Goal: Task Accomplishment & Management: Use online tool/utility

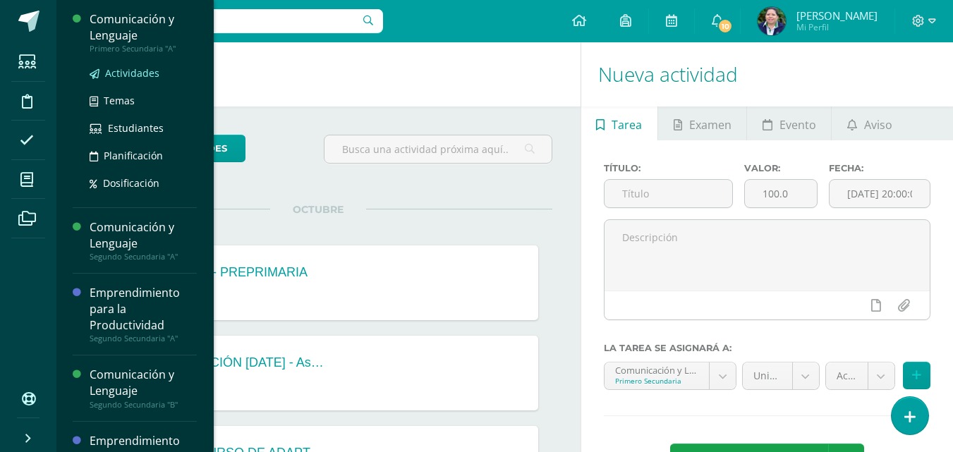
click at [141, 77] on span "Actividades" at bounding box center [132, 72] width 54 height 13
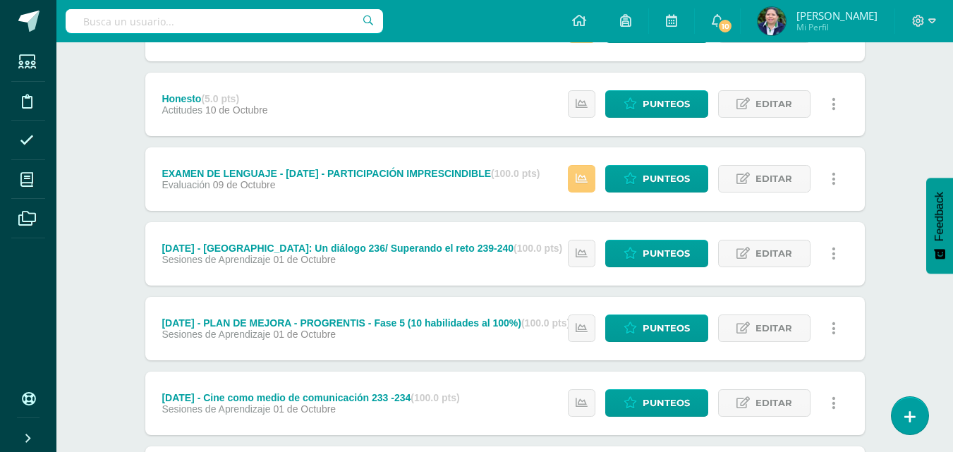
scroll to position [913, 0]
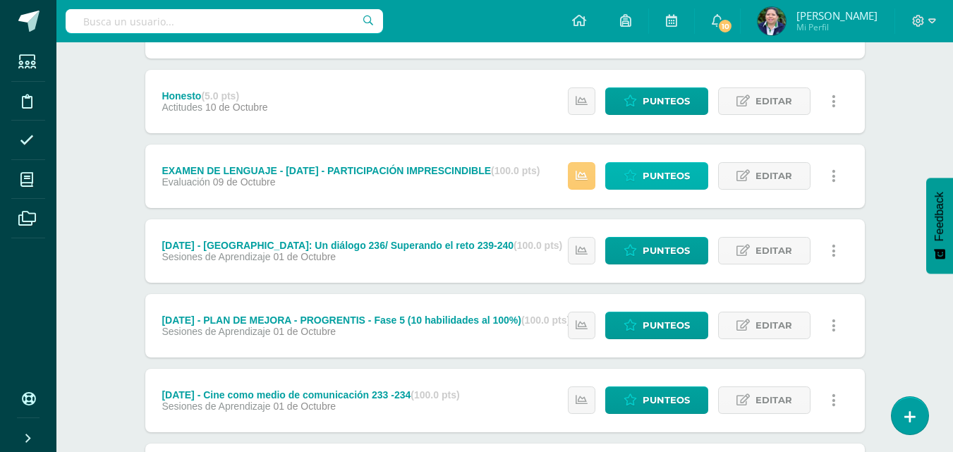
click at [664, 180] on span "Punteos" at bounding box center [666, 176] width 47 height 26
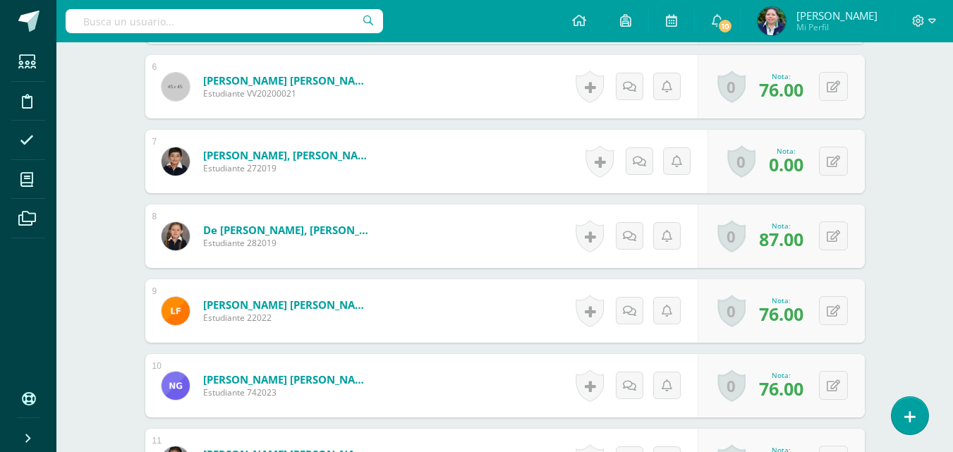
scroll to position [797, 0]
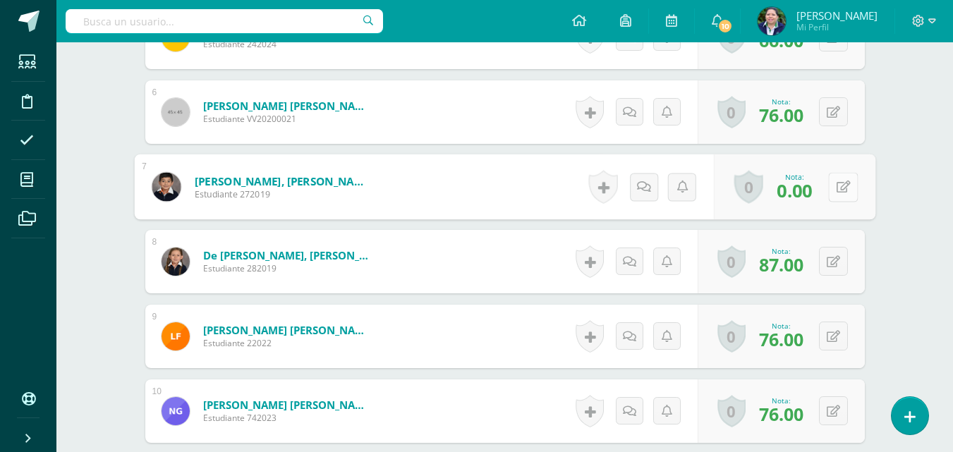
click at [835, 183] on button at bounding box center [843, 187] width 30 height 30
type input "89"
click at [813, 190] on link at bounding box center [806, 192] width 28 height 28
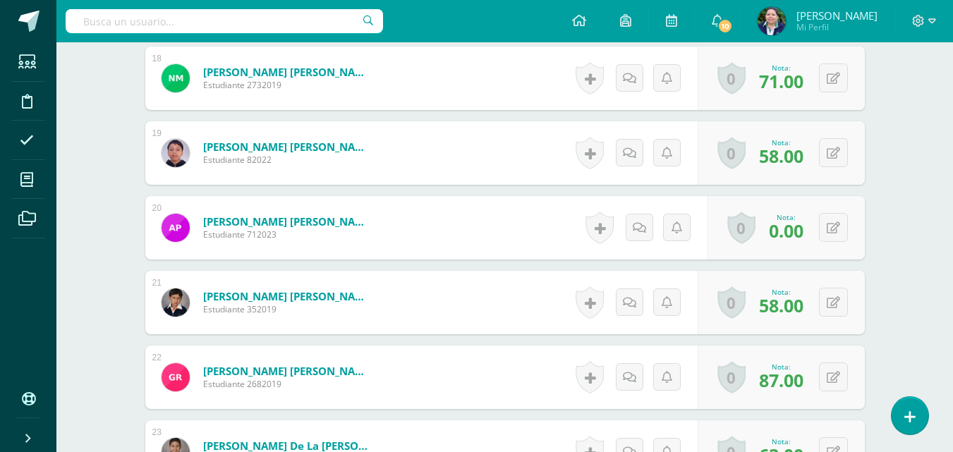
scroll to position [1754, 0]
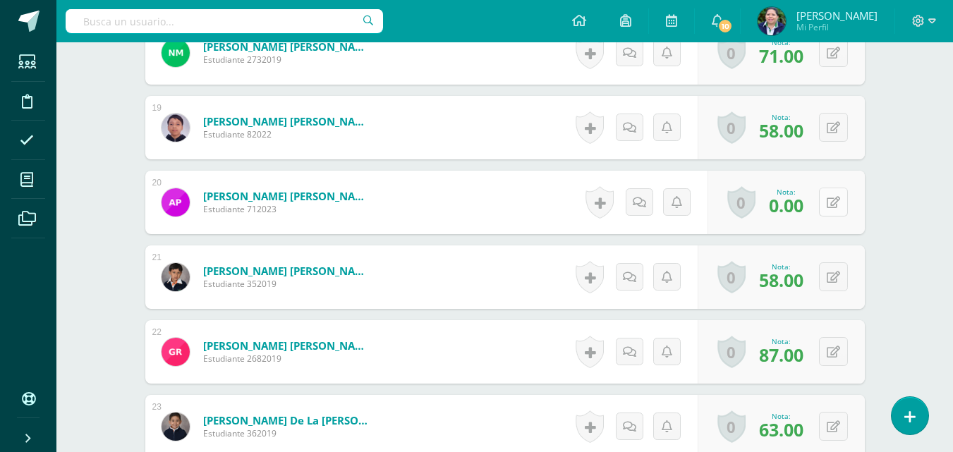
click at [830, 201] on icon at bounding box center [833, 203] width 13 height 12
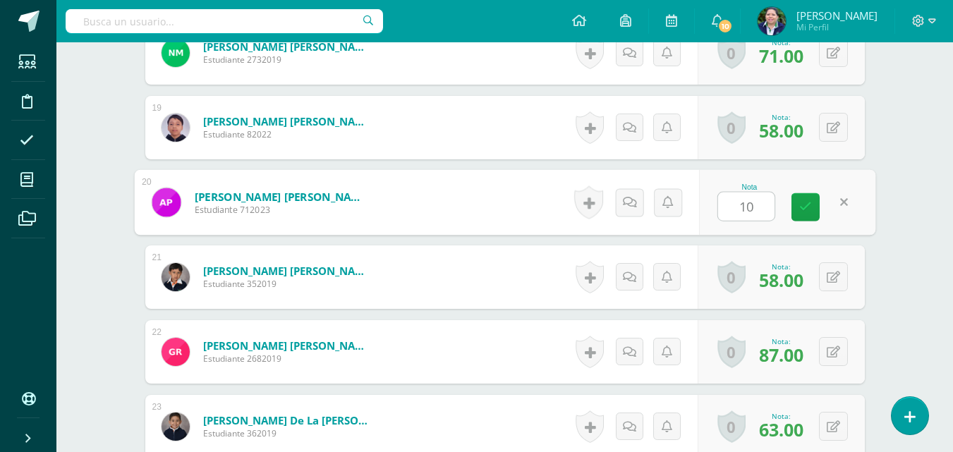
type input "100"
click at [811, 201] on icon at bounding box center [805, 207] width 13 height 12
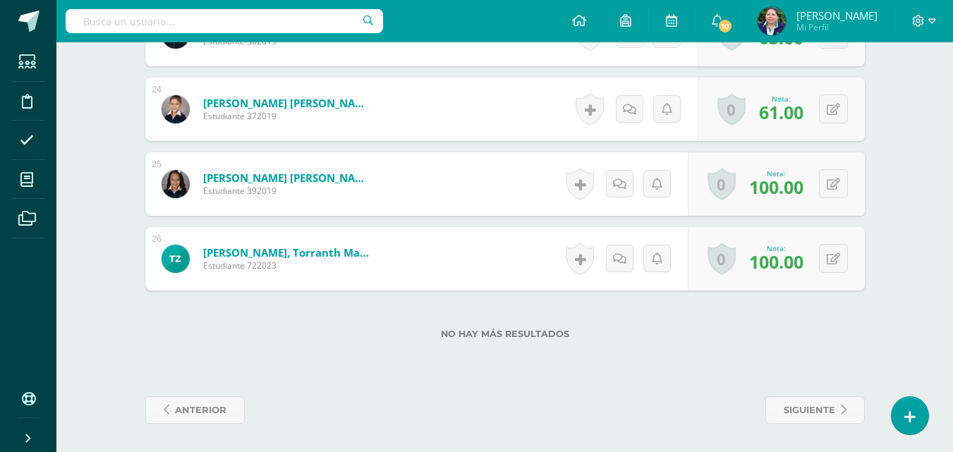
scroll to position [0, 0]
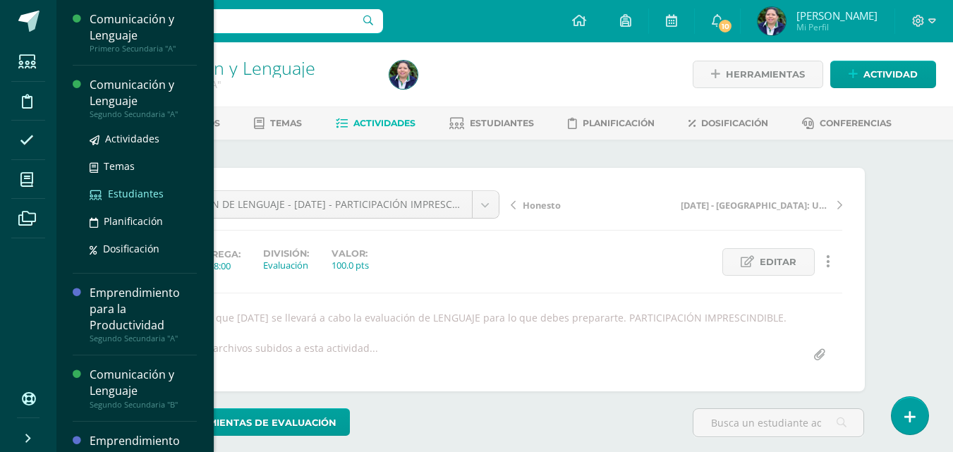
click at [131, 193] on span "Estudiantes" at bounding box center [136, 193] width 56 height 13
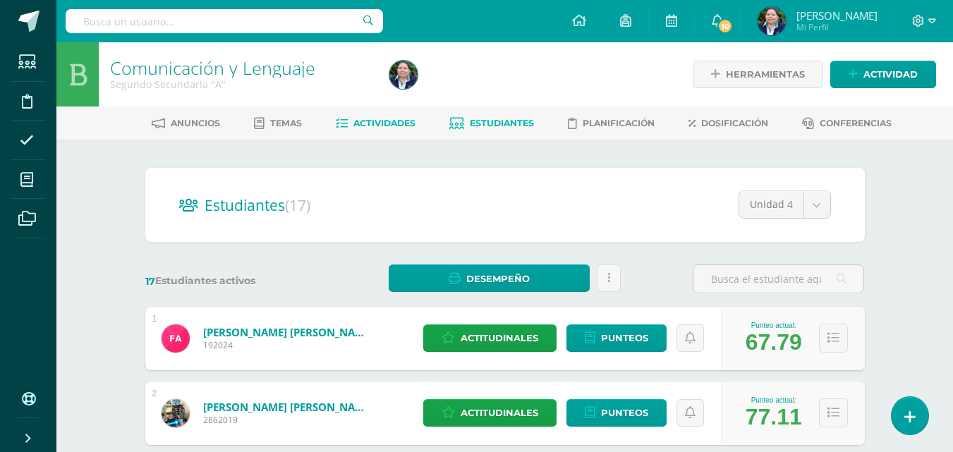
click at [365, 119] on span "Actividades" at bounding box center [384, 123] width 62 height 11
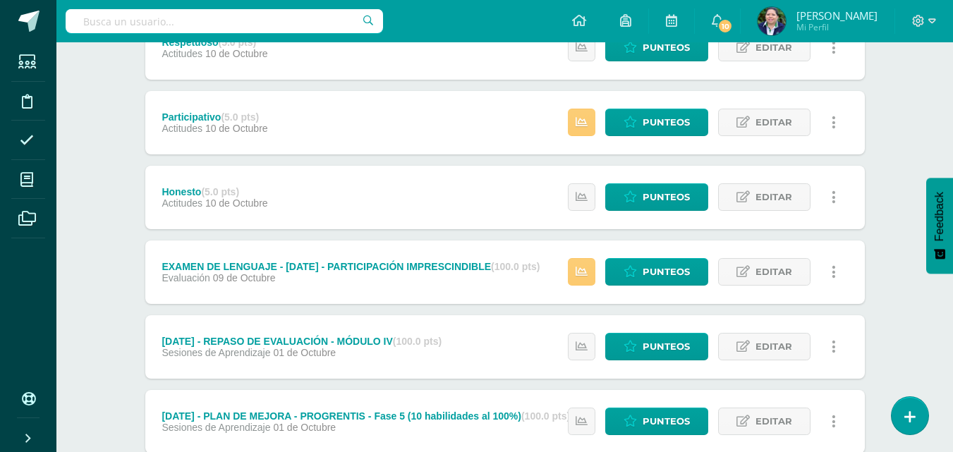
scroll to position [823, 0]
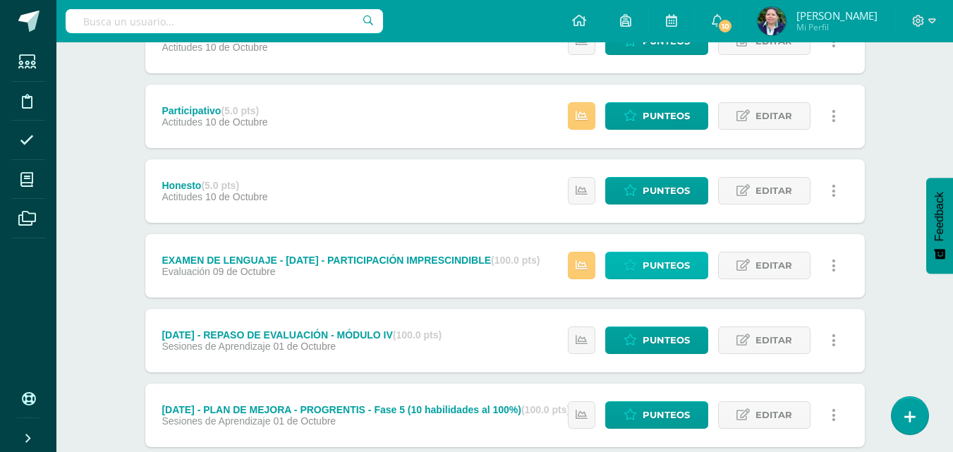
click at [644, 269] on span "Punteos" at bounding box center [666, 266] width 47 height 26
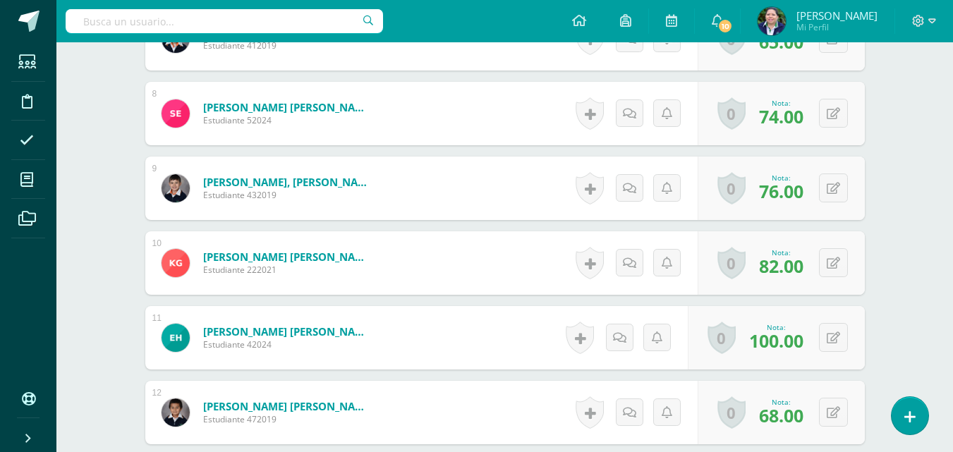
scroll to position [1473, 0]
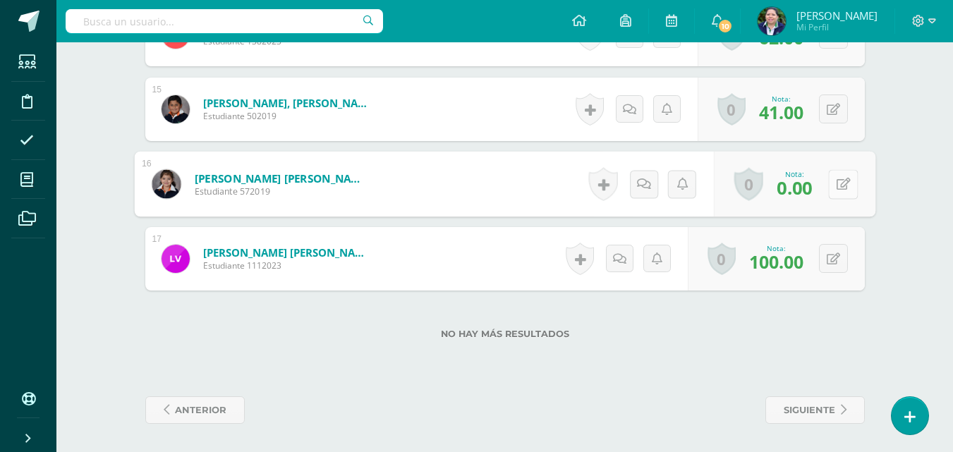
click at [825, 184] on div "0 Logros Logros obtenidos Aún no hay logros agregados Nota: 0.00" at bounding box center [794, 185] width 162 height 66
click at [832, 188] on button at bounding box center [843, 184] width 30 height 30
type input "85"
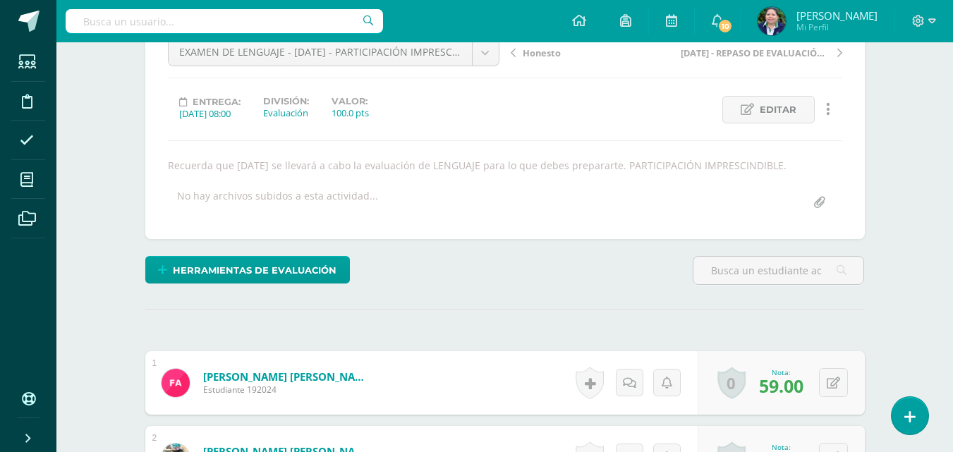
scroll to position [0, 0]
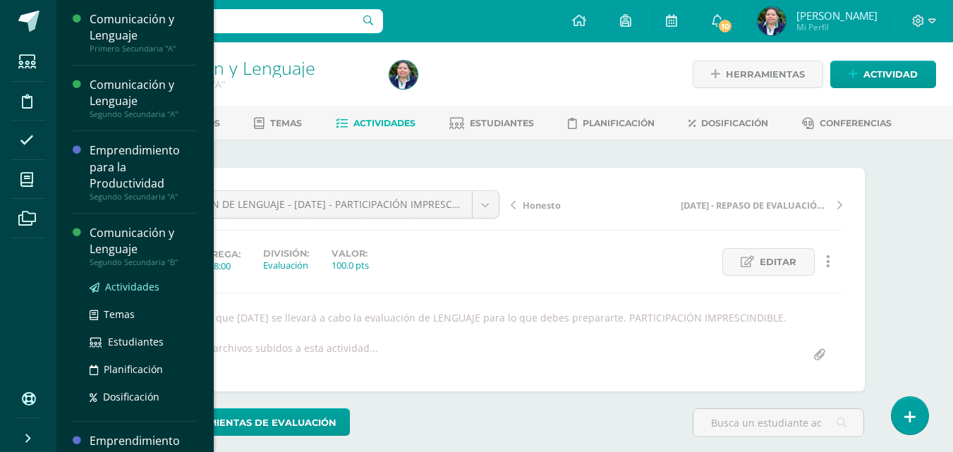
click at [136, 286] on span "Actividades" at bounding box center [132, 286] width 54 height 13
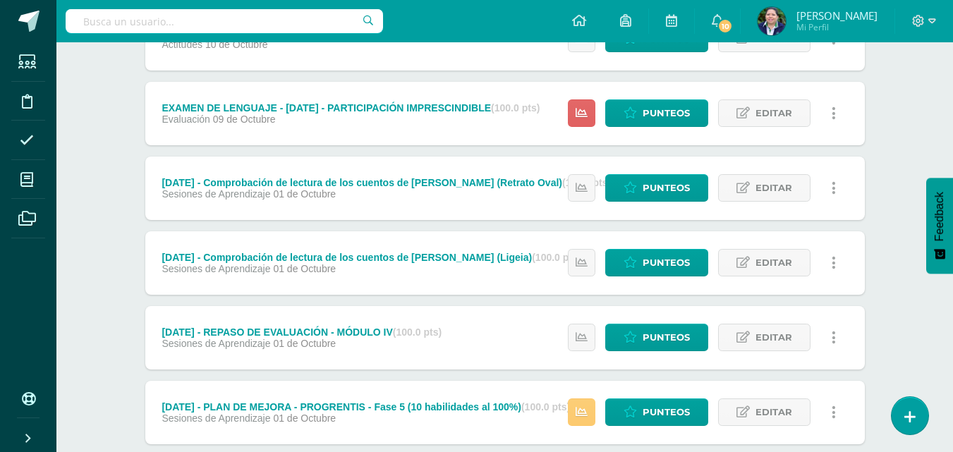
scroll to position [950, 0]
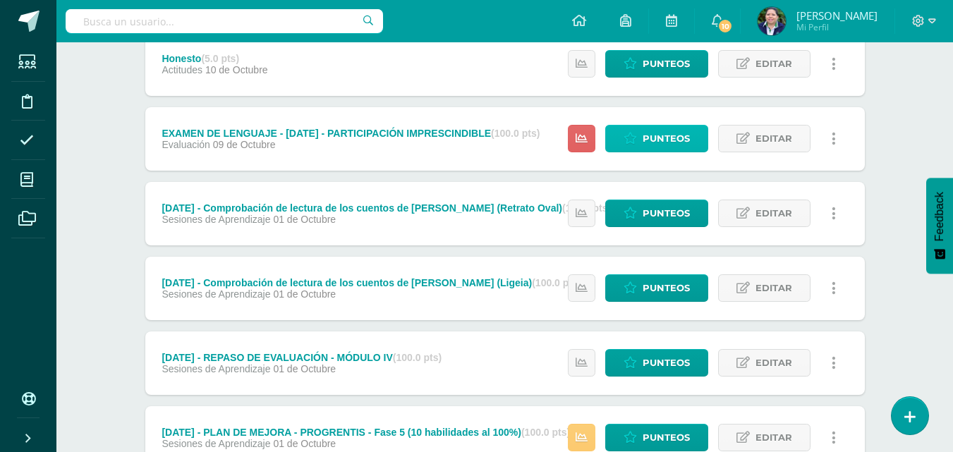
click at [665, 131] on span "Punteos" at bounding box center [666, 139] width 47 height 26
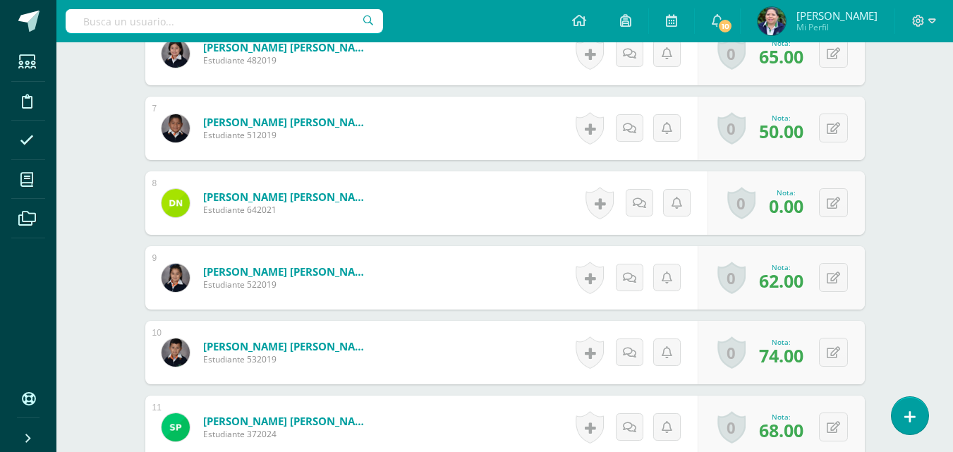
scroll to position [883, 0]
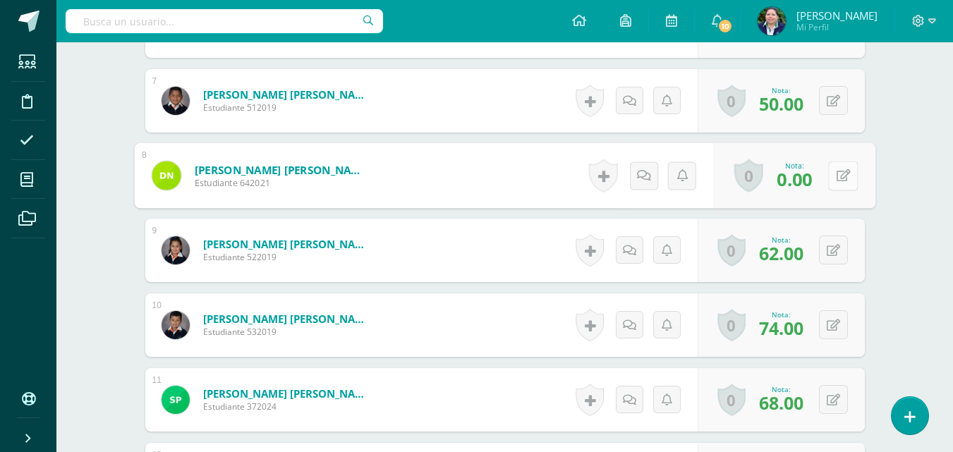
click at [840, 182] on button at bounding box center [843, 176] width 30 height 30
type input "44"
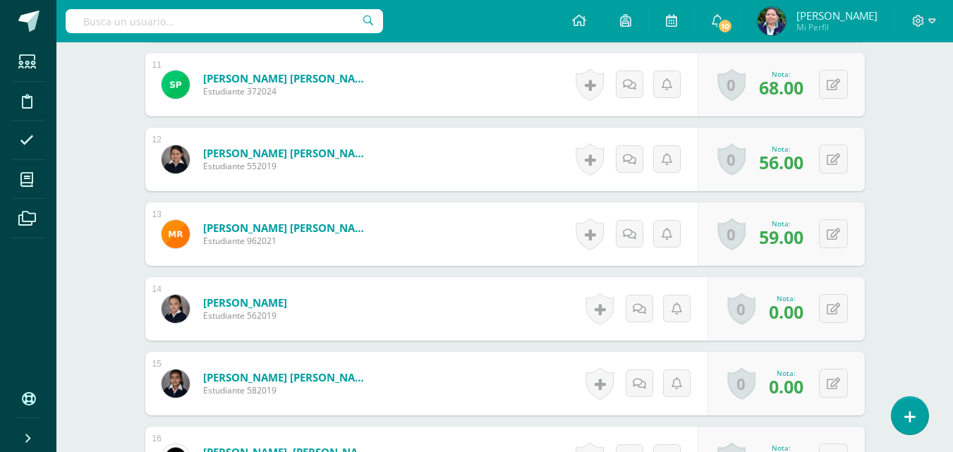
scroll to position [1242, 0]
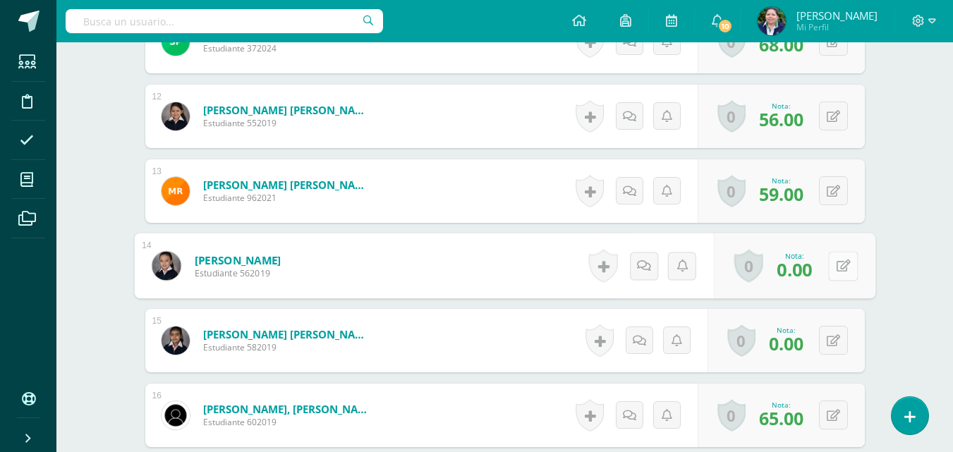
click at [830, 266] on button at bounding box center [843, 266] width 30 height 30
type input "68"
drag, startPoint x: 799, startPoint y: 265, endPoint x: 806, endPoint y: 271, distance: 9.0
click at [806, 271] on link at bounding box center [806, 271] width 28 height 28
click at [806, 271] on icon at bounding box center [805, 271] width 13 height 12
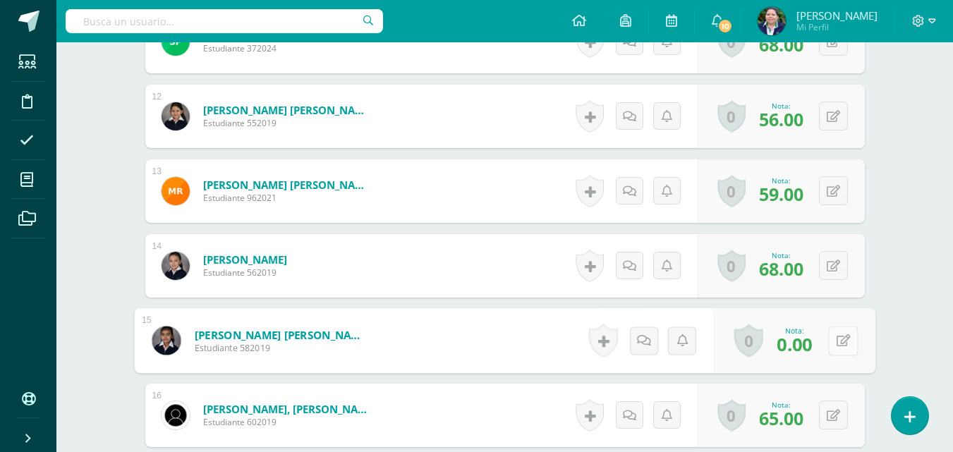
click at [830, 338] on button at bounding box center [843, 341] width 30 height 30
type input "71"
click at [810, 346] on icon at bounding box center [805, 345] width 13 height 12
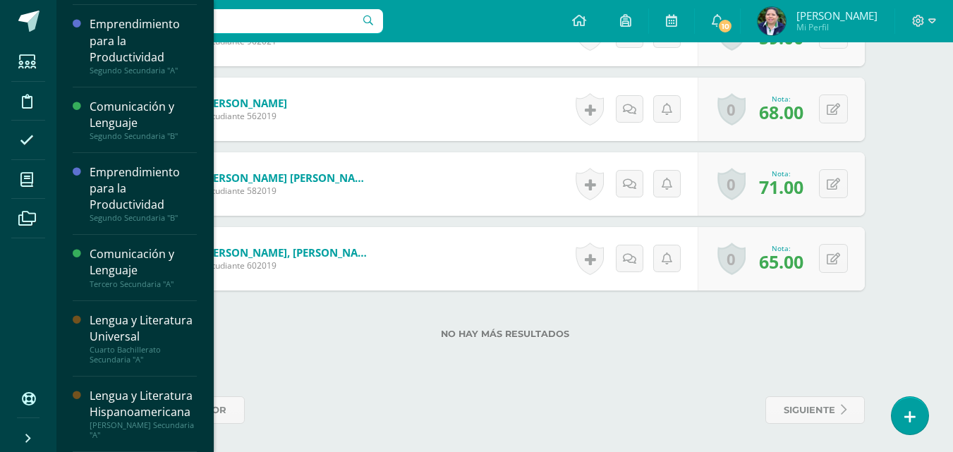
scroll to position [159, 0]
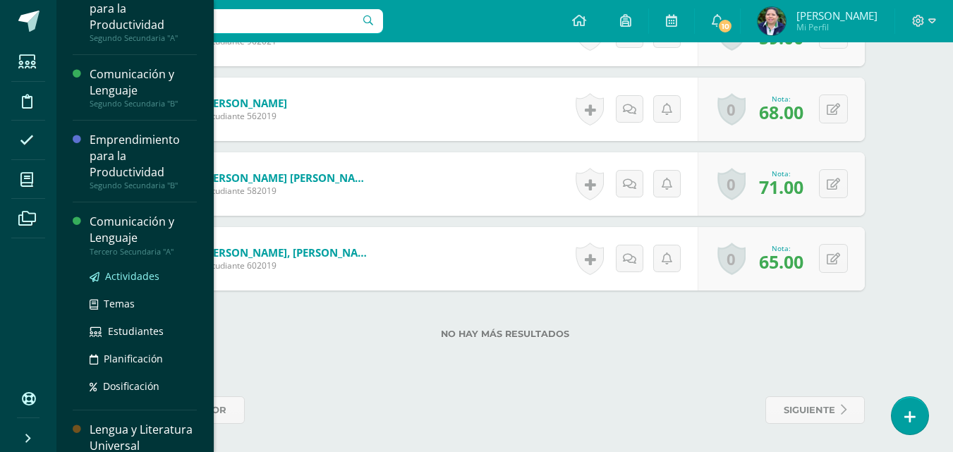
click at [116, 279] on span "Actividades" at bounding box center [132, 275] width 54 height 13
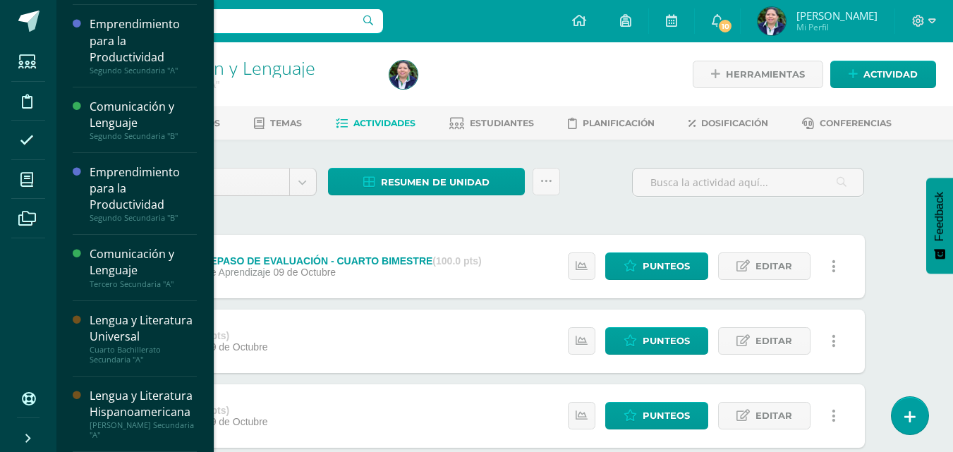
scroll to position [159, 0]
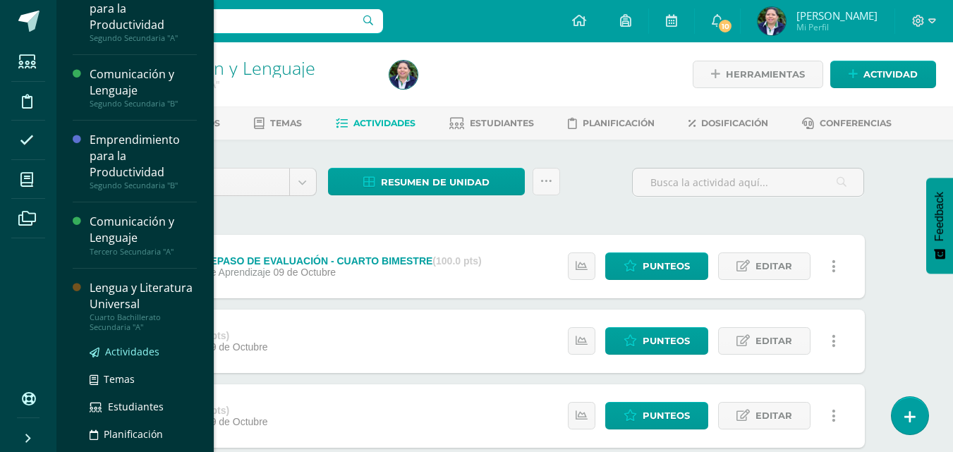
click at [129, 358] on span "Actividades" at bounding box center [132, 351] width 54 height 13
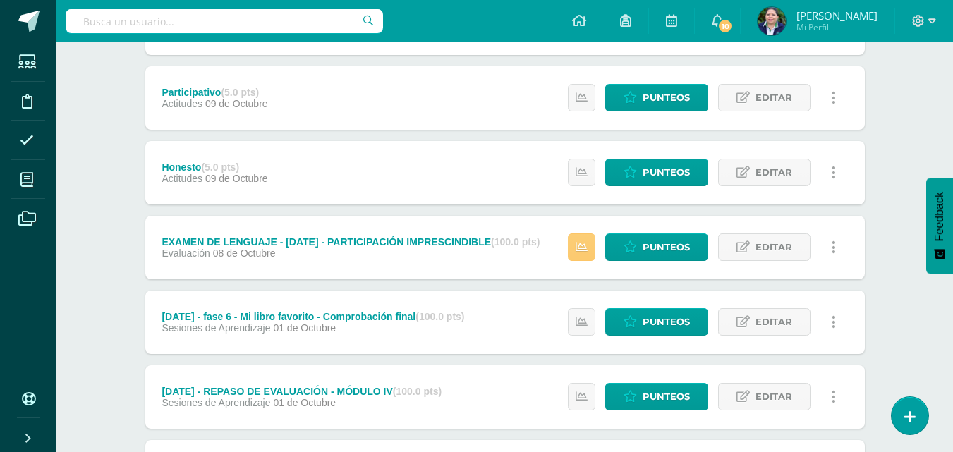
scroll to position [847, 0]
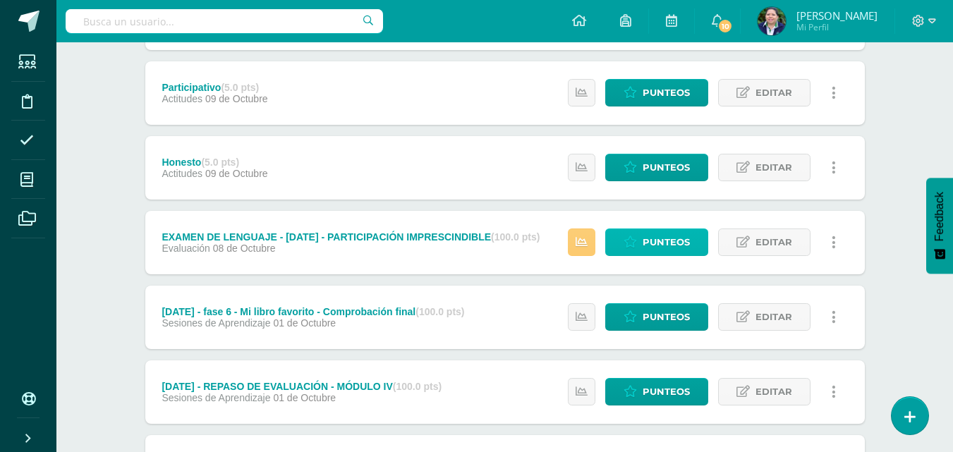
click at [662, 236] on span "Punteos" at bounding box center [666, 242] width 47 height 26
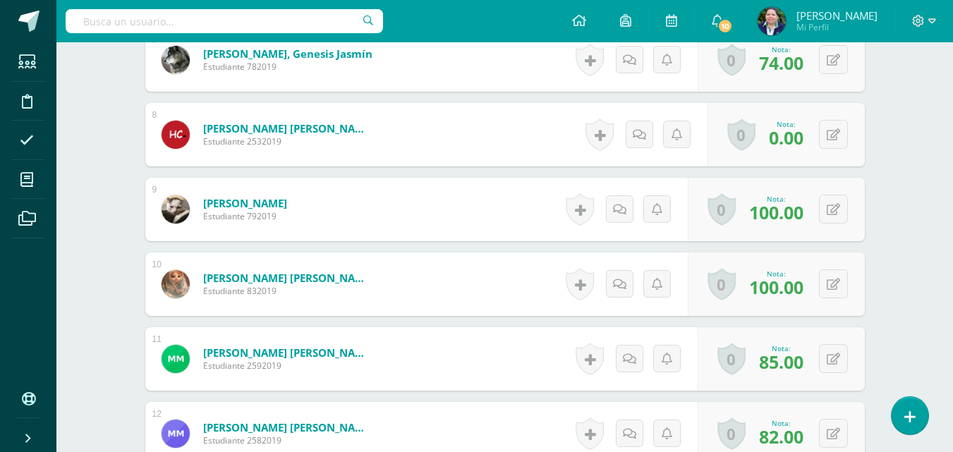
scroll to position [925, 0]
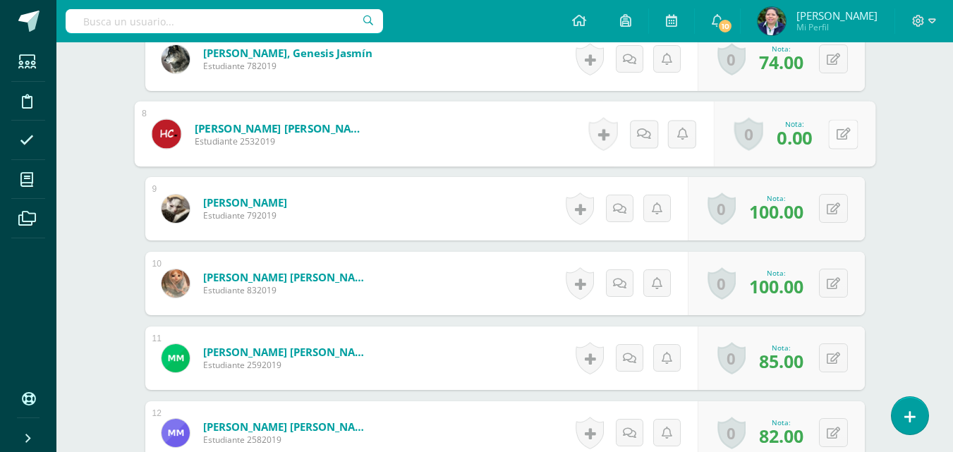
click at [832, 137] on button at bounding box center [843, 134] width 30 height 30
type input "94"
click at [796, 139] on link at bounding box center [806, 139] width 28 height 28
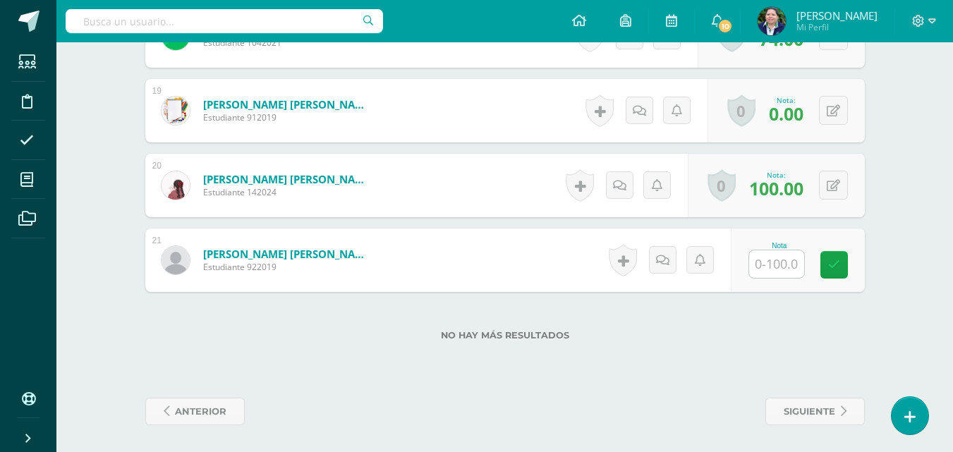
scroll to position [1772, 0]
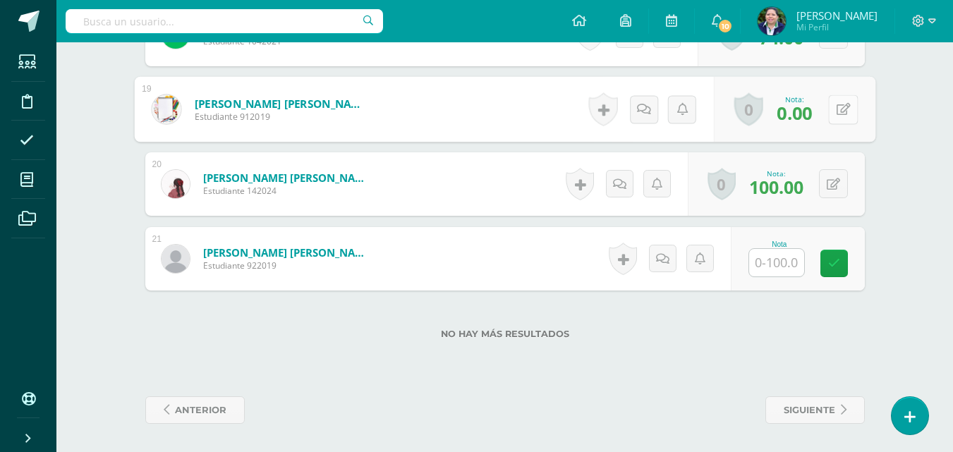
click at [832, 115] on button at bounding box center [843, 110] width 30 height 30
type input "71"
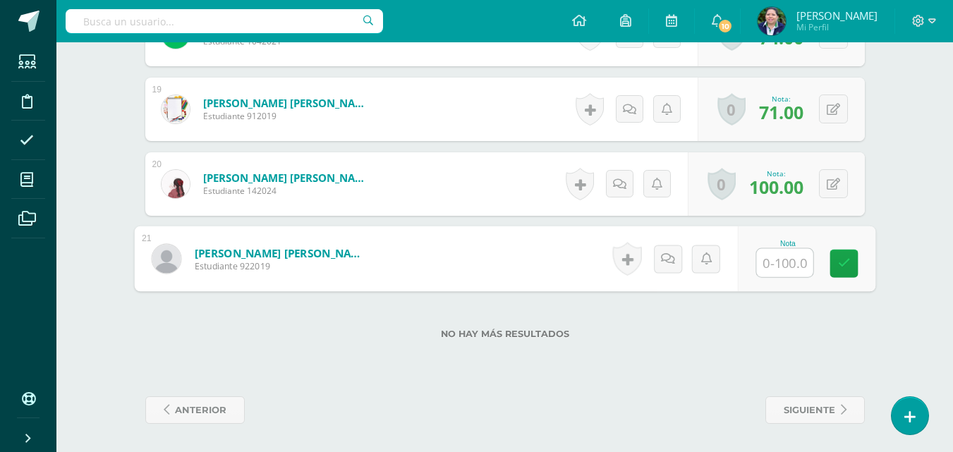
click at [780, 262] on input "text" at bounding box center [784, 263] width 56 height 28
type input "88"
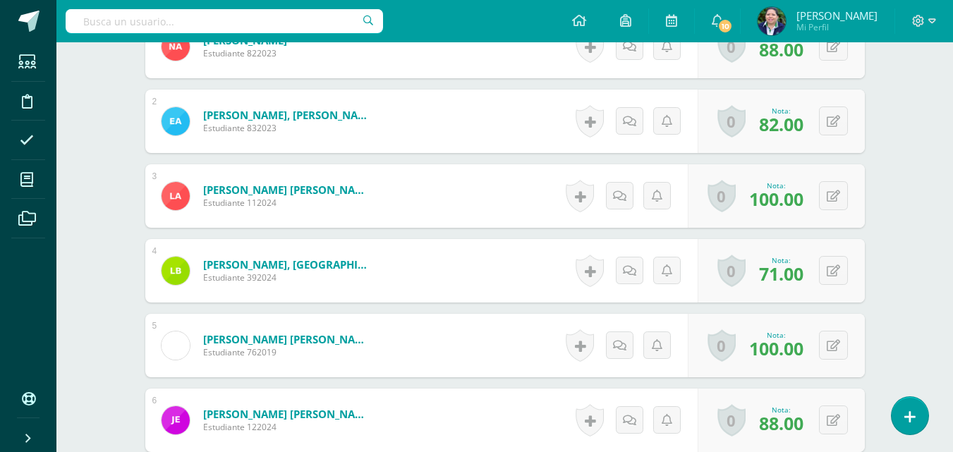
scroll to position [0, 0]
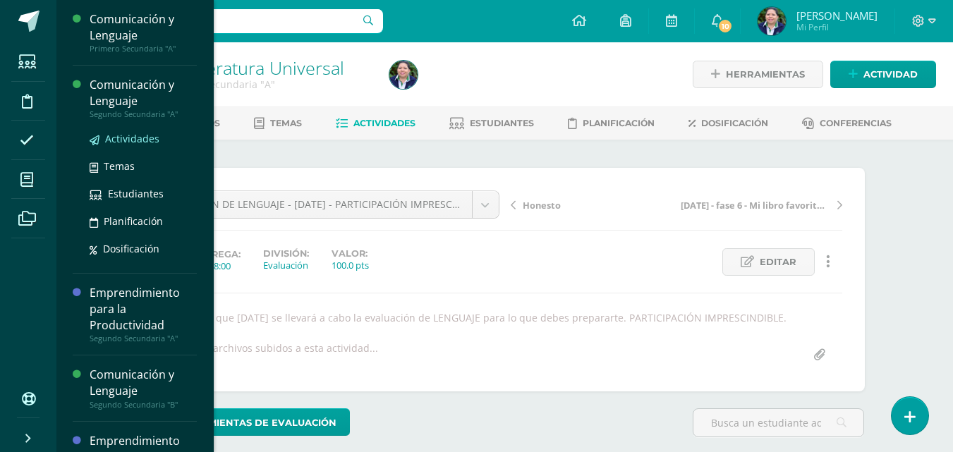
click at [135, 140] on span "Actividades" at bounding box center [132, 138] width 54 height 13
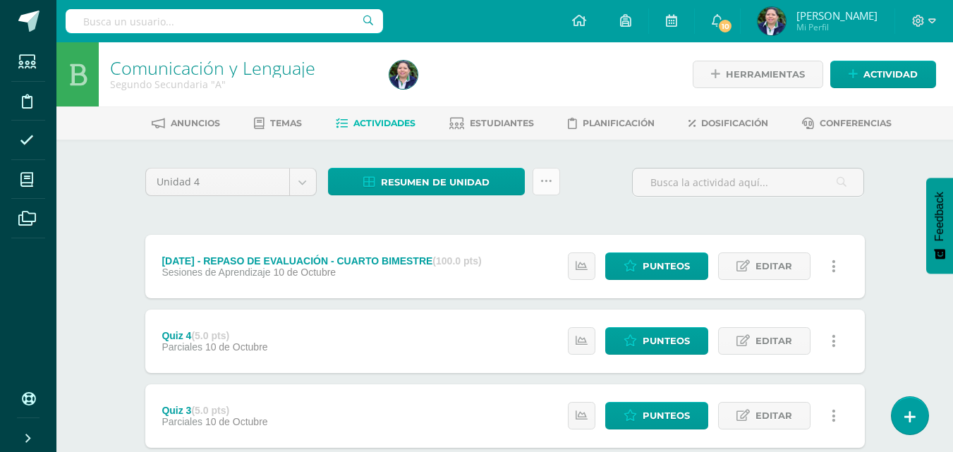
click at [545, 181] on icon at bounding box center [546, 182] width 12 height 12
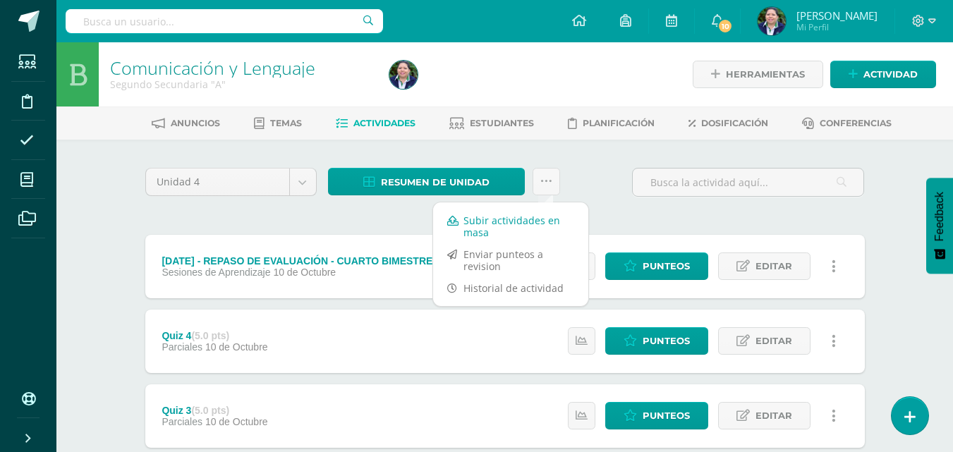
click at [499, 224] on link "Subir actividades en masa" at bounding box center [510, 227] width 155 height 34
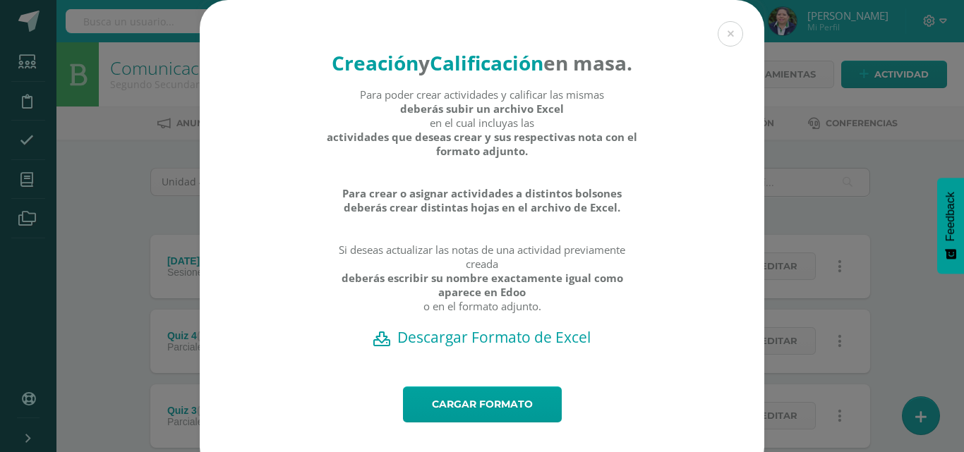
click at [476, 347] on h2 "Descargar Formato de Excel" at bounding box center [481, 337] width 515 height 20
drag, startPoint x: 727, startPoint y: 32, endPoint x: 0, endPoint y: 204, distance: 746.8
click at [0, 204] on div "Creación y Calificación en masa. Para poder crear actividades y calificar las m…" at bounding box center [482, 226] width 964 height 452
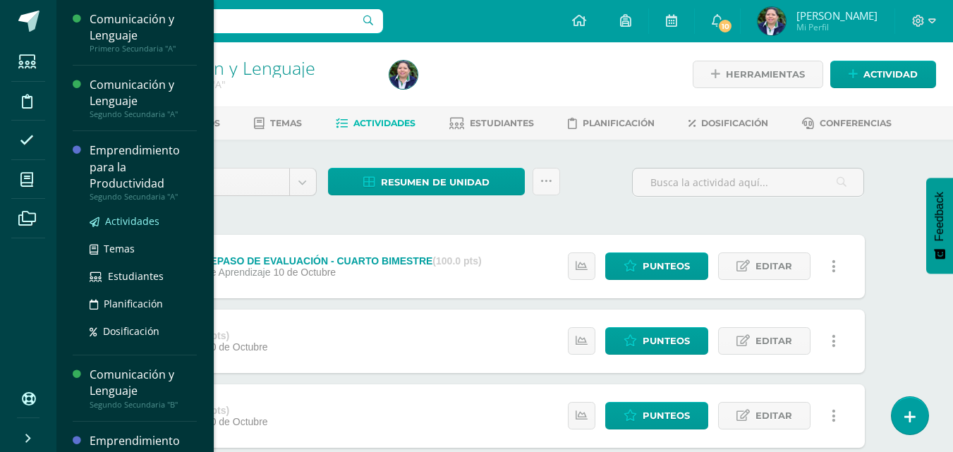
click at [135, 215] on span "Actividades" at bounding box center [132, 220] width 54 height 13
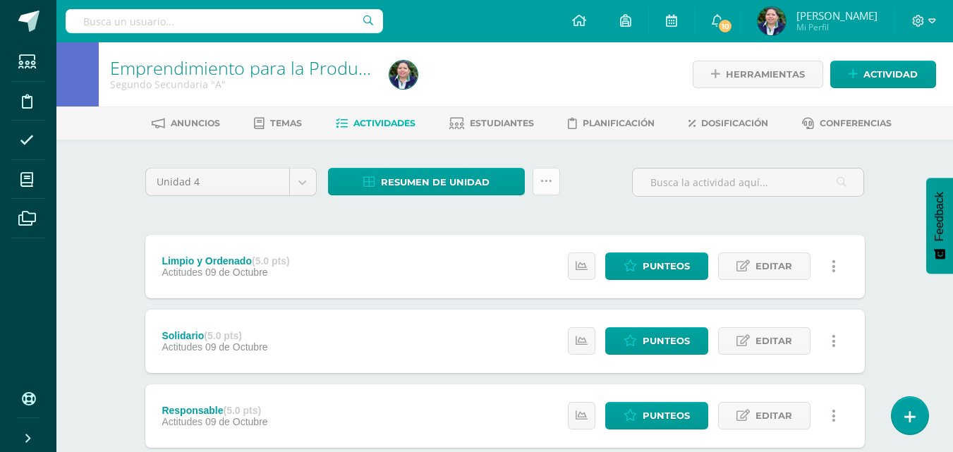
click at [547, 188] on link at bounding box center [547, 182] width 28 height 28
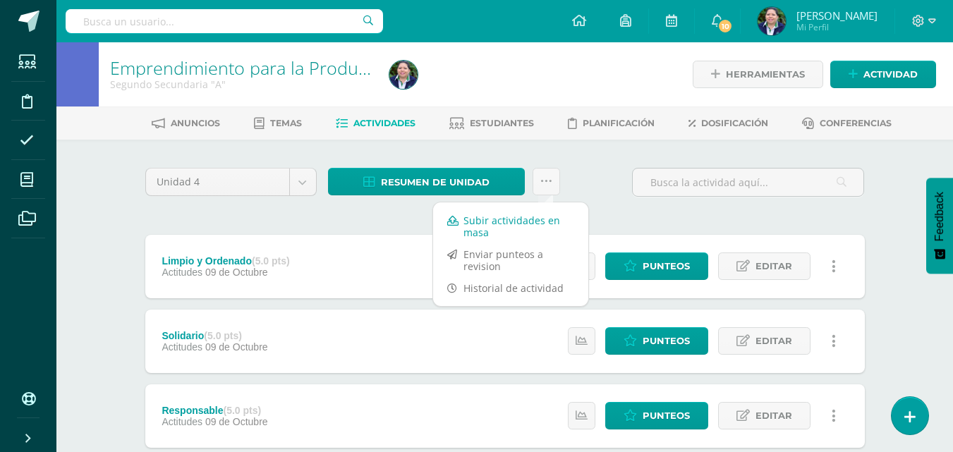
click at [505, 230] on link "Subir actividades en masa" at bounding box center [510, 227] width 155 height 34
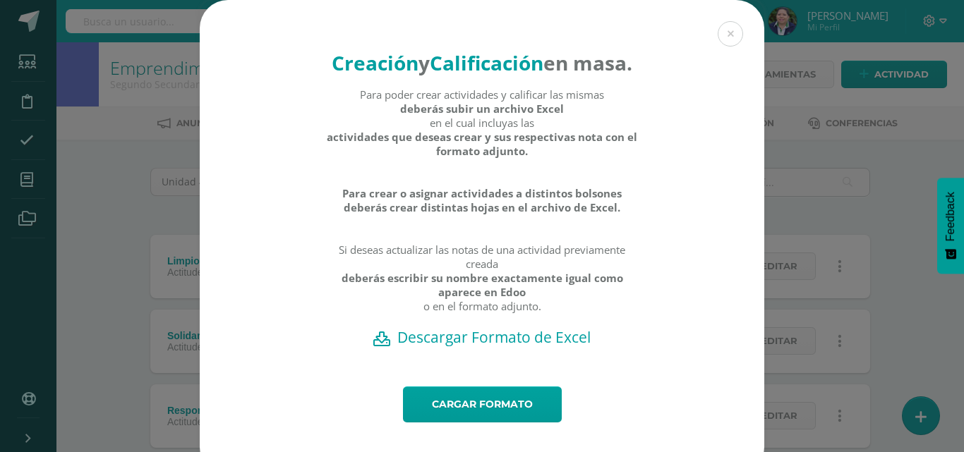
click at [484, 347] on h2 "Descargar Formato de Excel" at bounding box center [481, 337] width 515 height 20
click at [472, 423] on link "Cargar formato" at bounding box center [482, 405] width 159 height 36
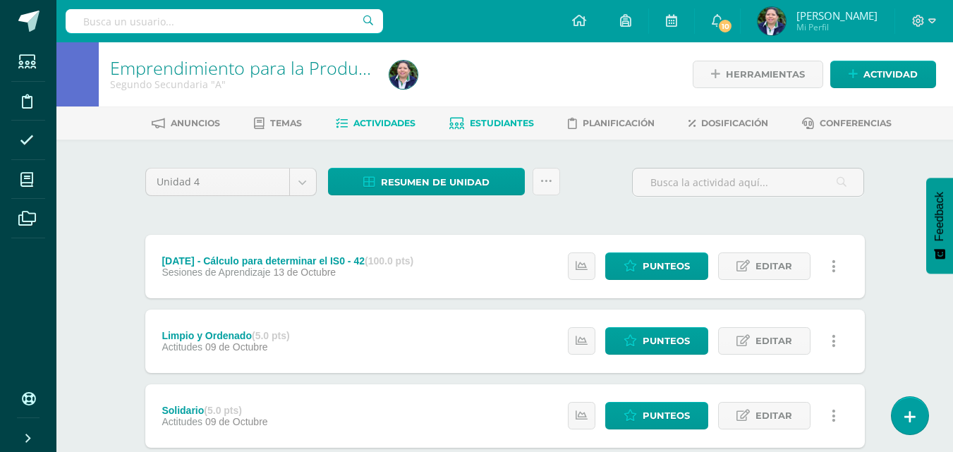
click at [496, 112] on link "Estudiantes" at bounding box center [491, 123] width 85 height 23
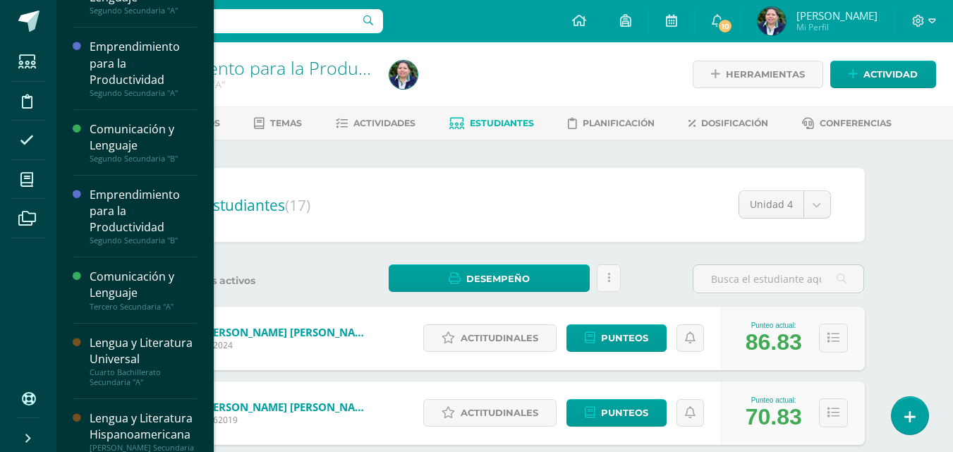
scroll to position [111, 0]
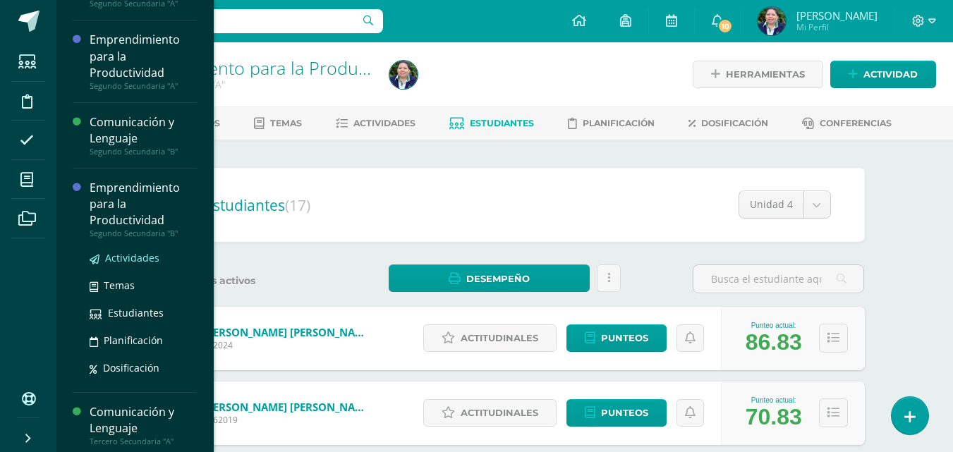
click at [128, 255] on span "Actividades" at bounding box center [132, 257] width 54 height 13
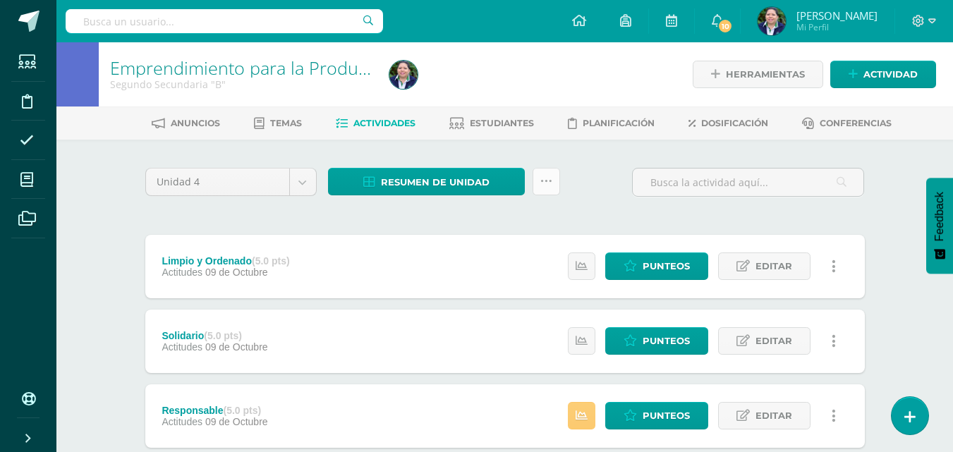
click at [544, 183] on icon at bounding box center [546, 182] width 12 height 12
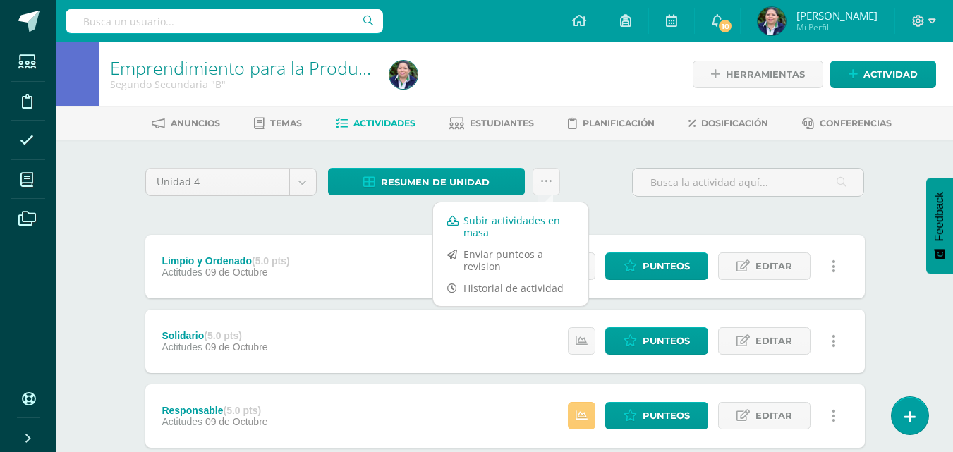
click at [509, 223] on link "Subir actividades en masa" at bounding box center [510, 227] width 155 height 34
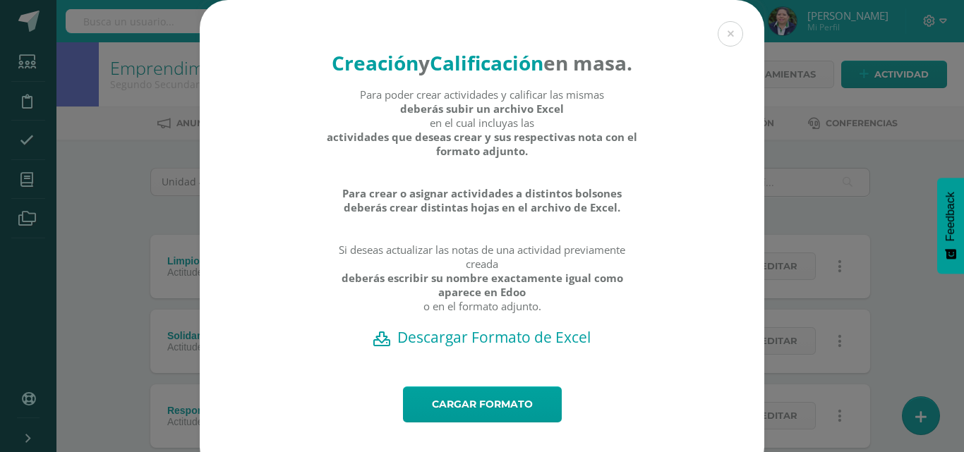
click at [461, 347] on h2 "Descargar Formato de Excel" at bounding box center [481, 337] width 515 height 20
click at [485, 423] on link "Cargar formato" at bounding box center [482, 405] width 159 height 36
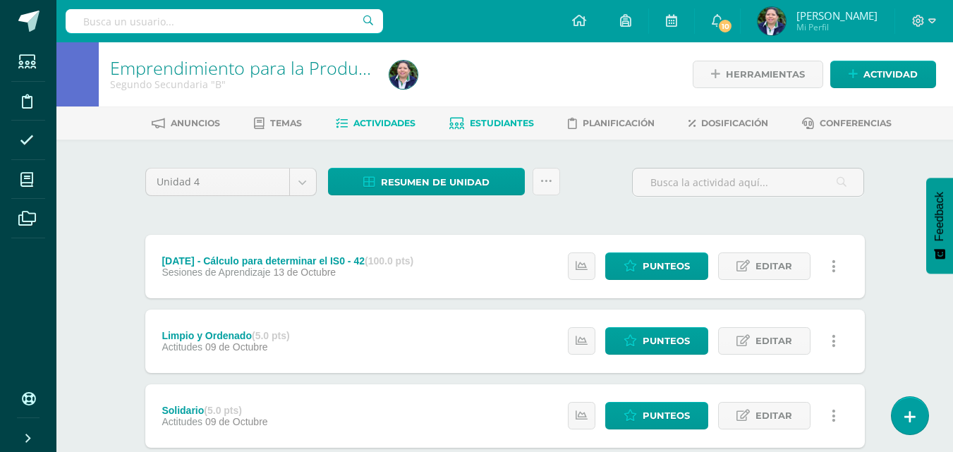
click at [481, 125] on span "Estudiantes" at bounding box center [502, 123] width 64 height 11
